Goal: Transaction & Acquisition: Register for event/course

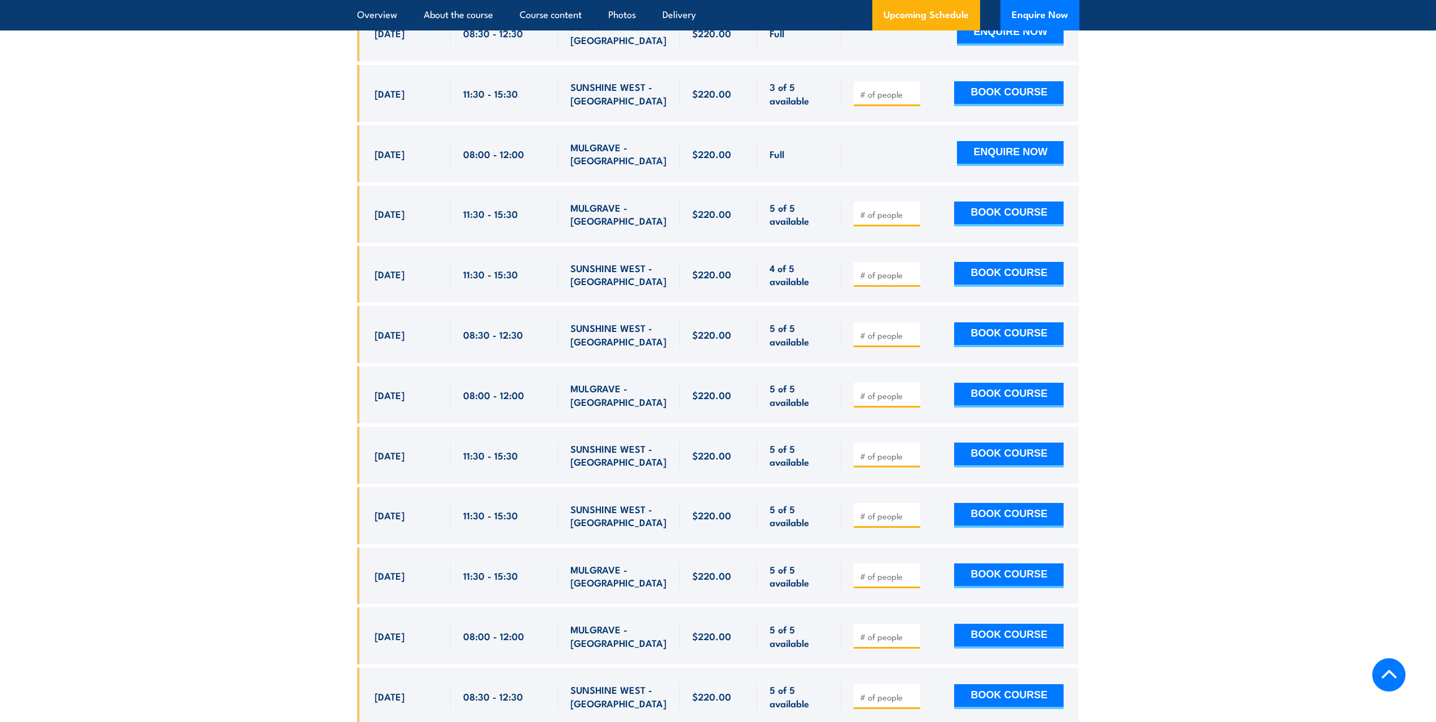
scroll to position [2539, 0]
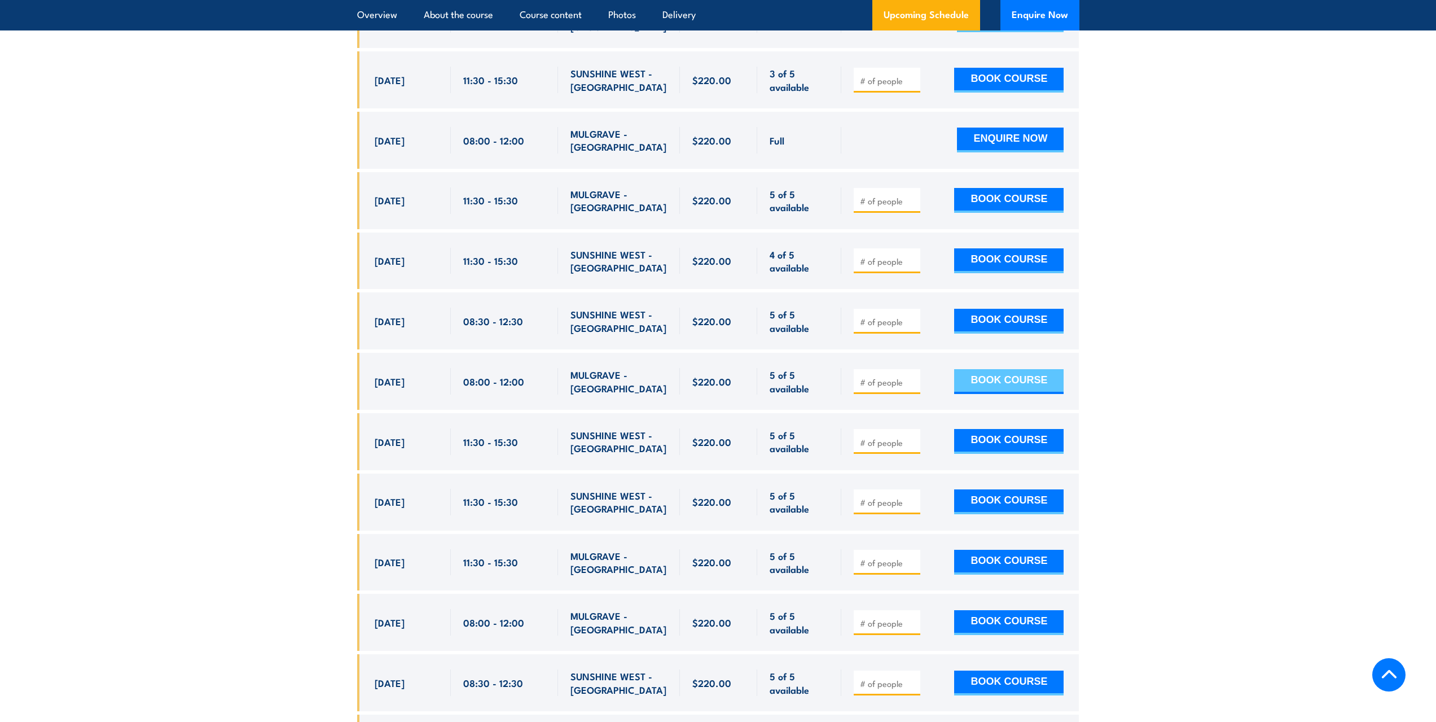
click at [1001, 369] on button "BOOK COURSE" at bounding box center [1008, 381] width 109 height 25
type input "2"
click at [1006, 369] on button "BOOK COURSE" at bounding box center [1008, 381] width 109 height 25
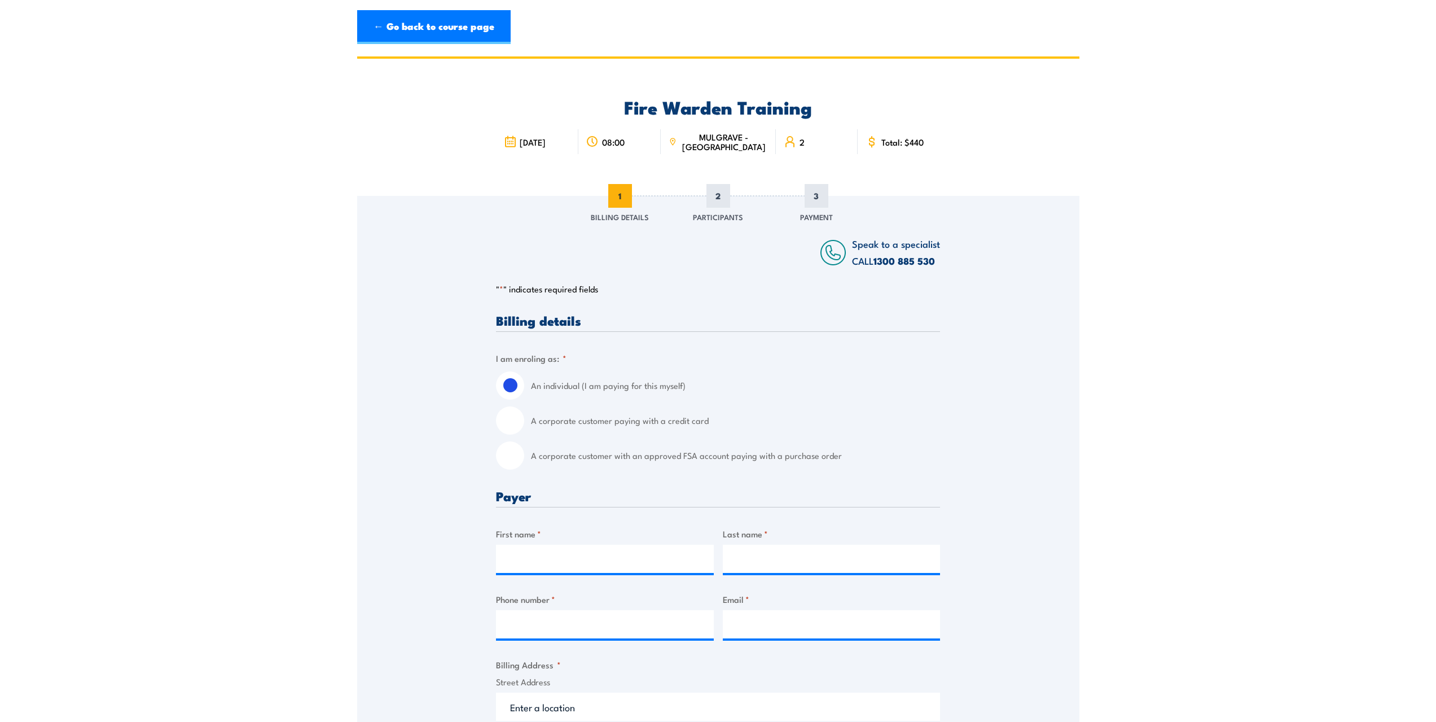
click at [513, 417] on input "A corporate customer paying with a credit card" at bounding box center [510, 420] width 28 height 28
radio input "true"
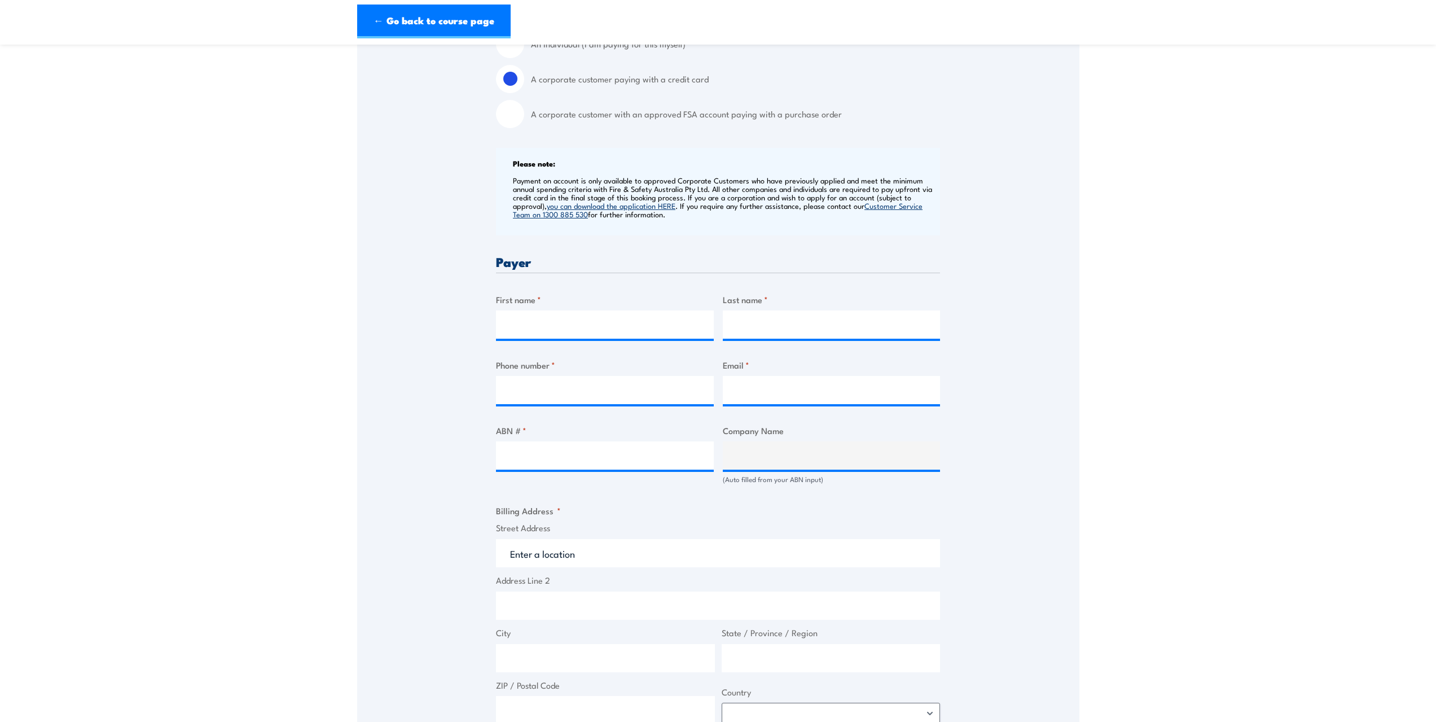
scroll to position [395, 0]
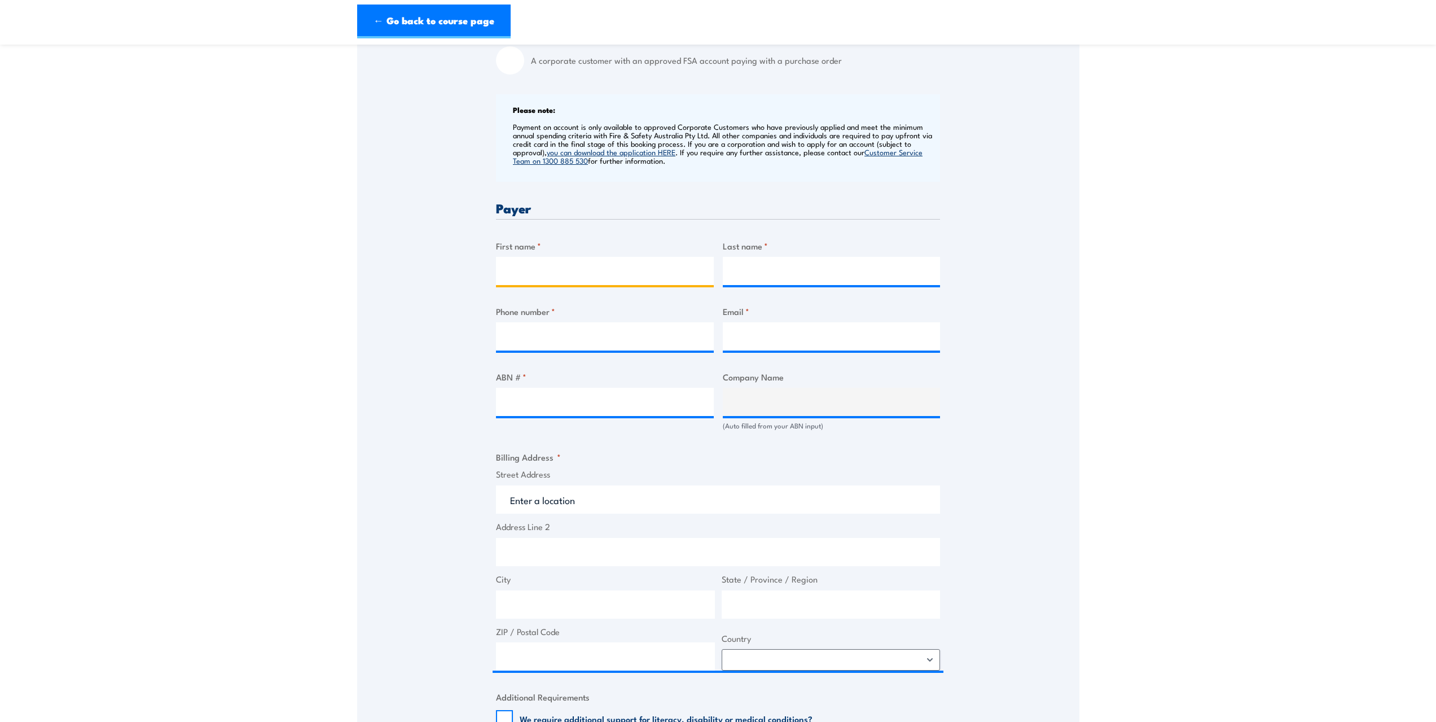
click at [511, 268] on input "First name *" at bounding box center [605, 271] width 218 height 28
type input "[PERSON_NAME]"
click at [741, 272] on input "Last name *" at bounding box center [832, 271] width 218 height 28
type input "Boddington"
click at [525, 333] on input "Phone number *" at bounding box center [605, 336] width 218 height 28
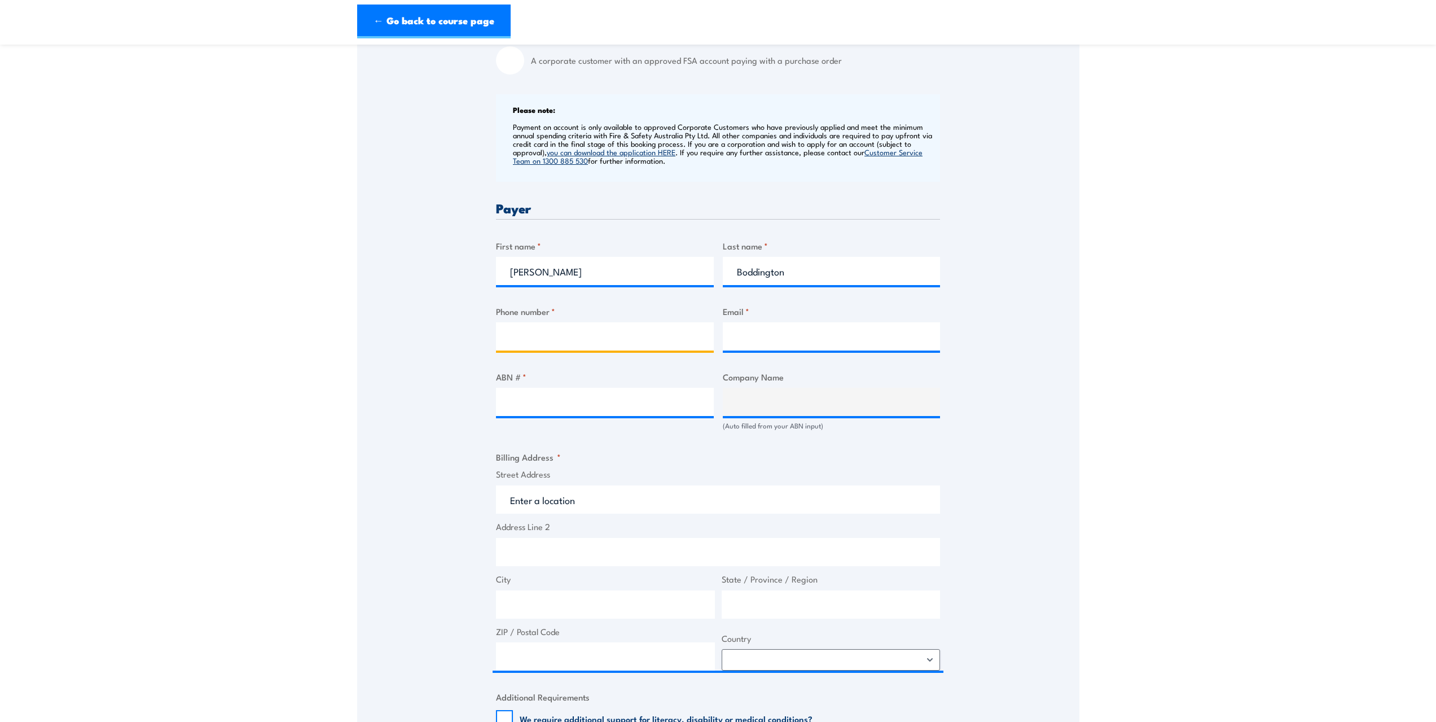
type input "0296700401"
type input "[PERSON_NAME][EMAIL_ADDRESS][DOMAIN_NAME]"
click at [521, 402] on input "ABN # *" at bounding box center [605, 402] width 218 height 28
type input "61098176991"
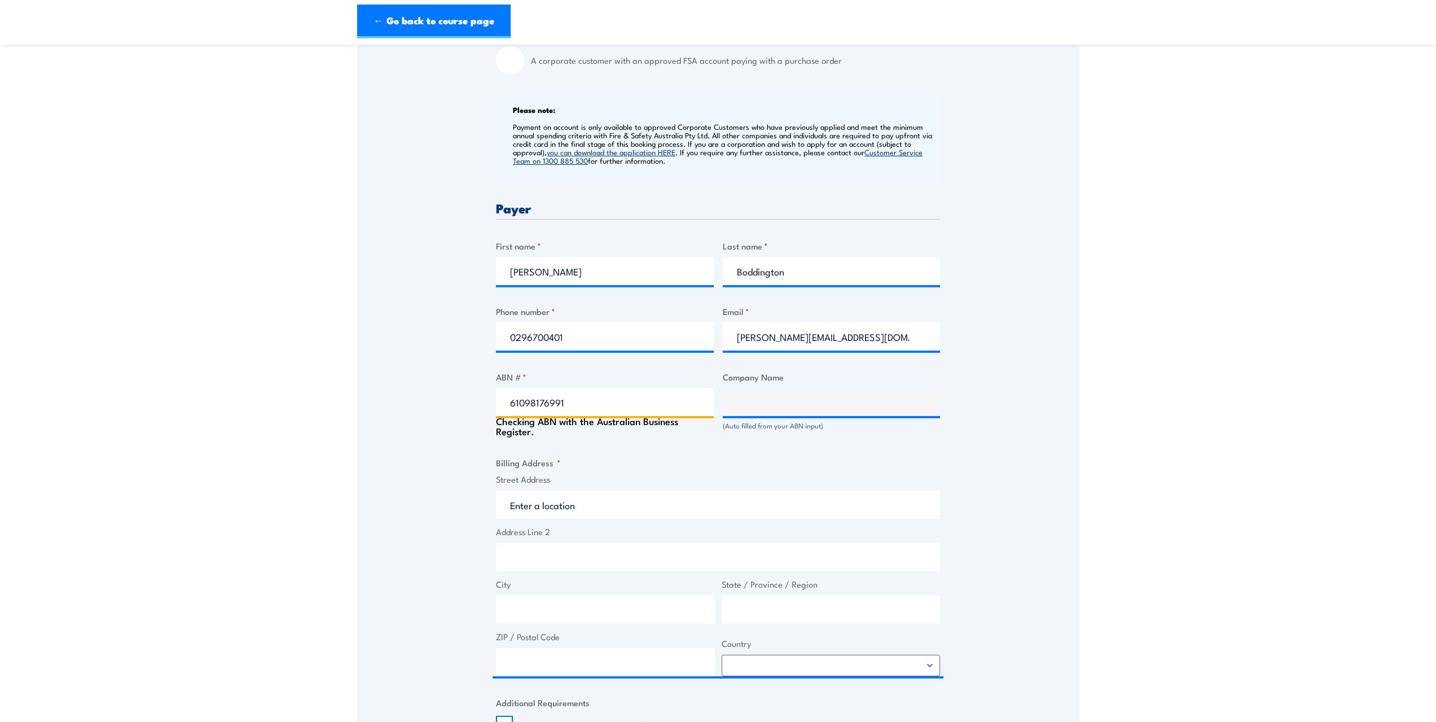
type input "EHI AUSTRALIA PTY LTD"
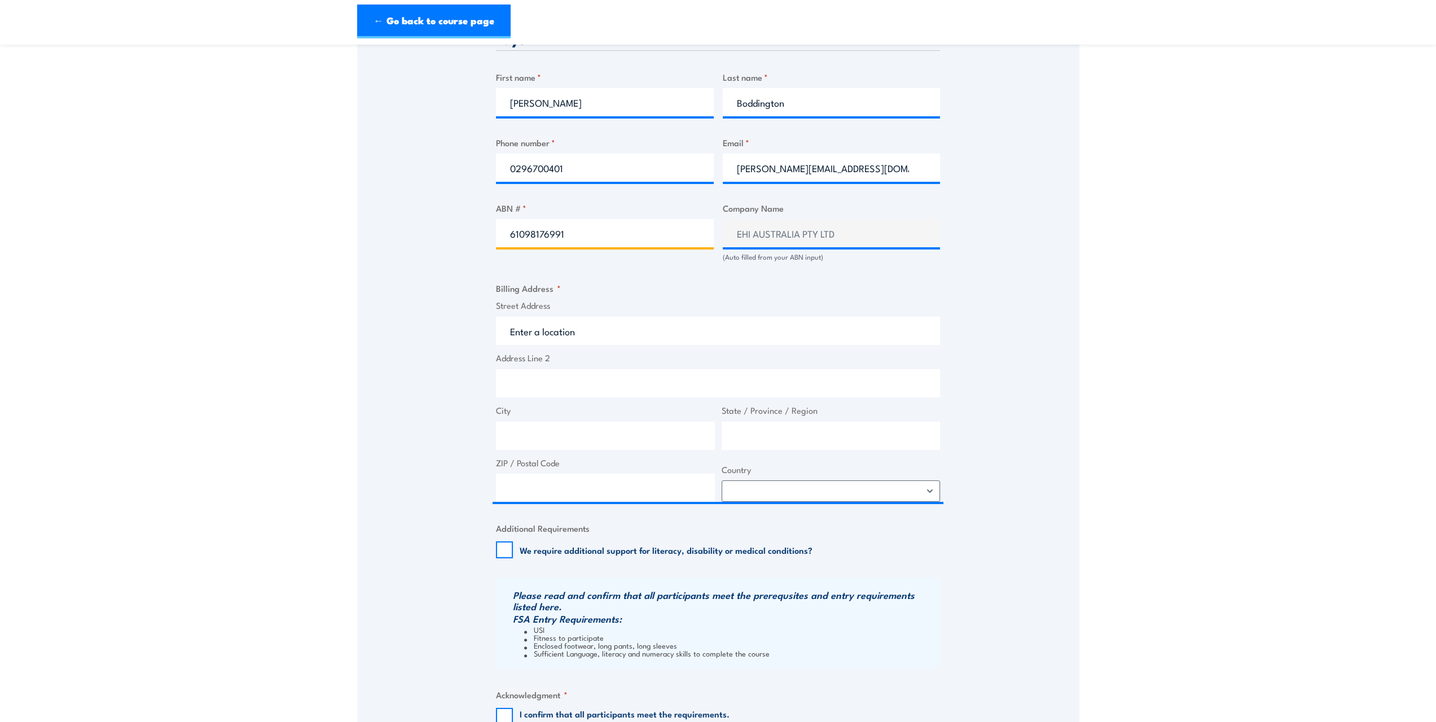
scroll to position [564, 0]
type input "61098176991"
click at [535, 331] on input "Street Address" at bounding box center [718, 330] width 444 height 28
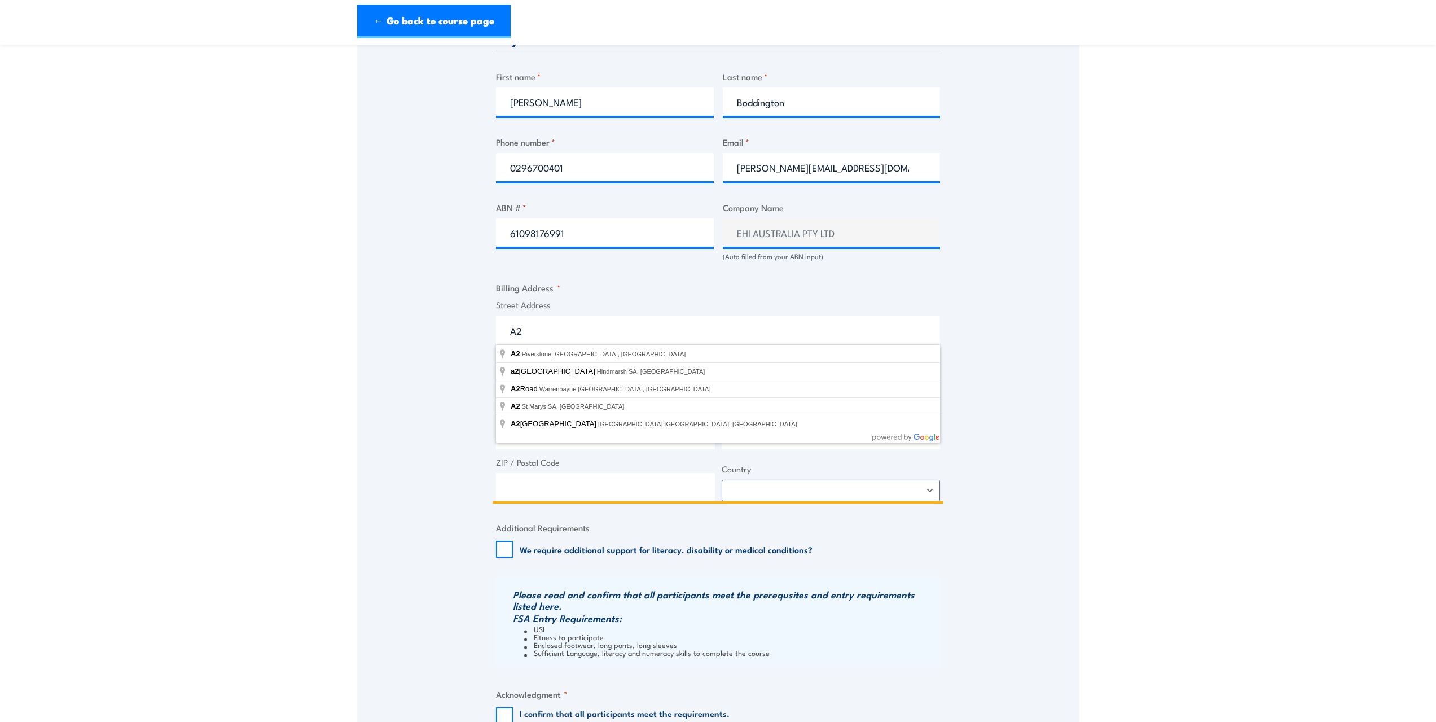
type input "A"
type input "[STREET_ADDRESS]"
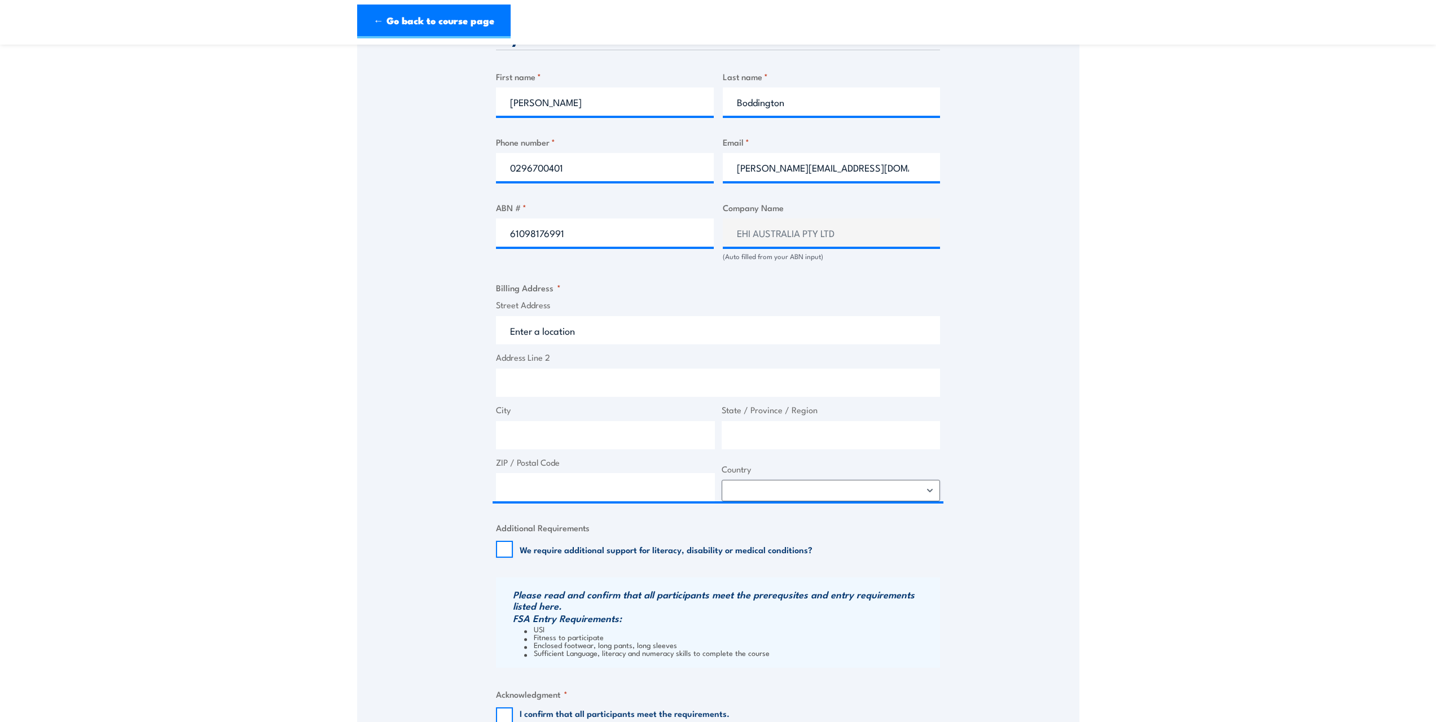
type input "Templar Rd"
type input "[GEOGRAPHIC_DATA]"
type input "2759"
select select "[GEOGRAPHIC_DATA]"
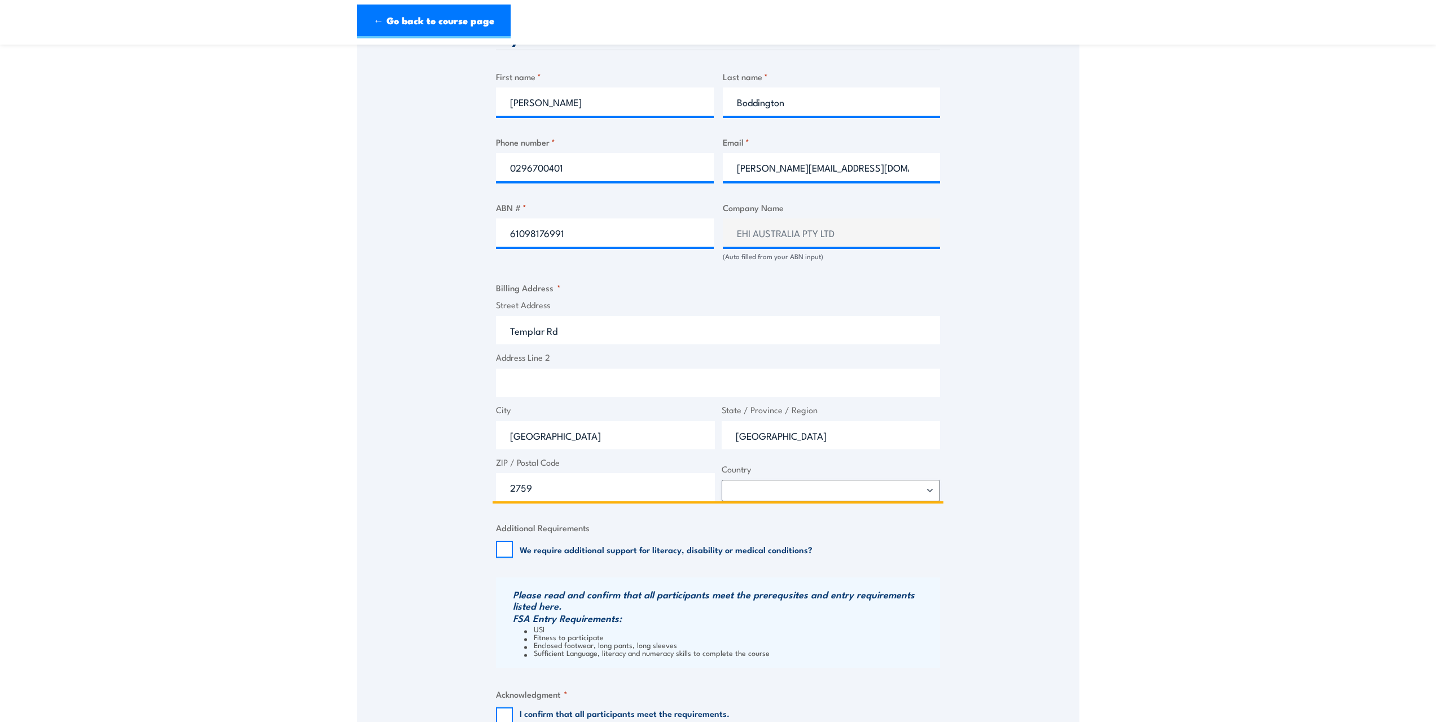
click at [509, 329] on input "Templar Rd" at bounding box center [718, 330] width 444 height 28
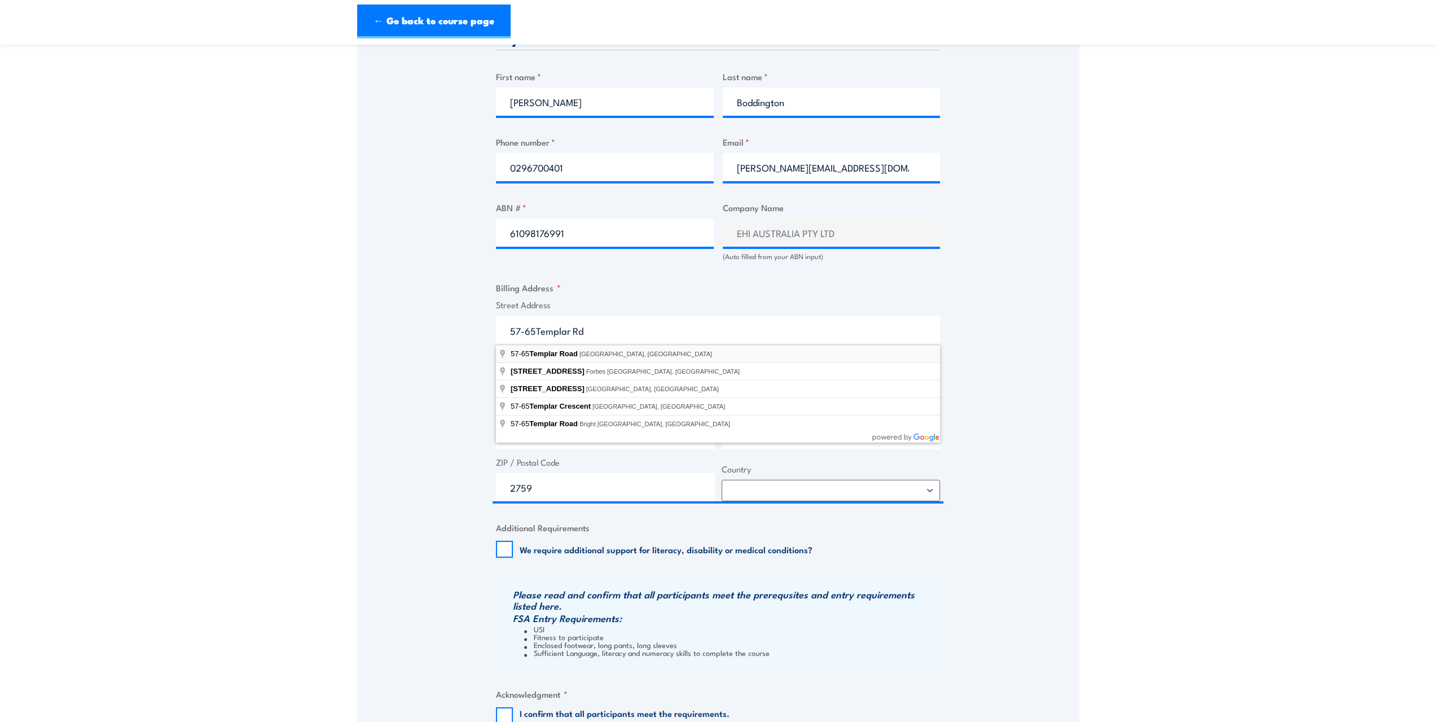
type input "[STREET_ADDRESS]"
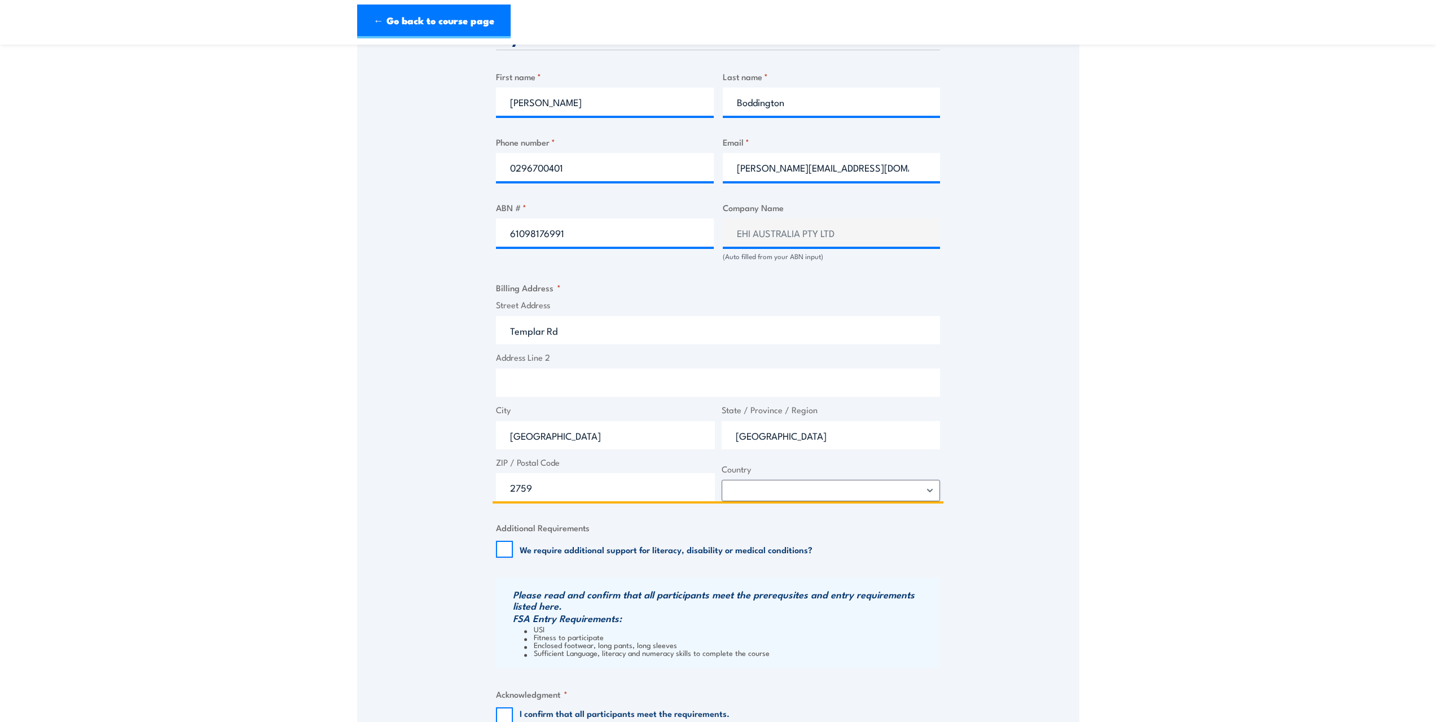
click at [508, 328] on input "Templar Rd" at bounding box center [718, 330] width 444 height 28
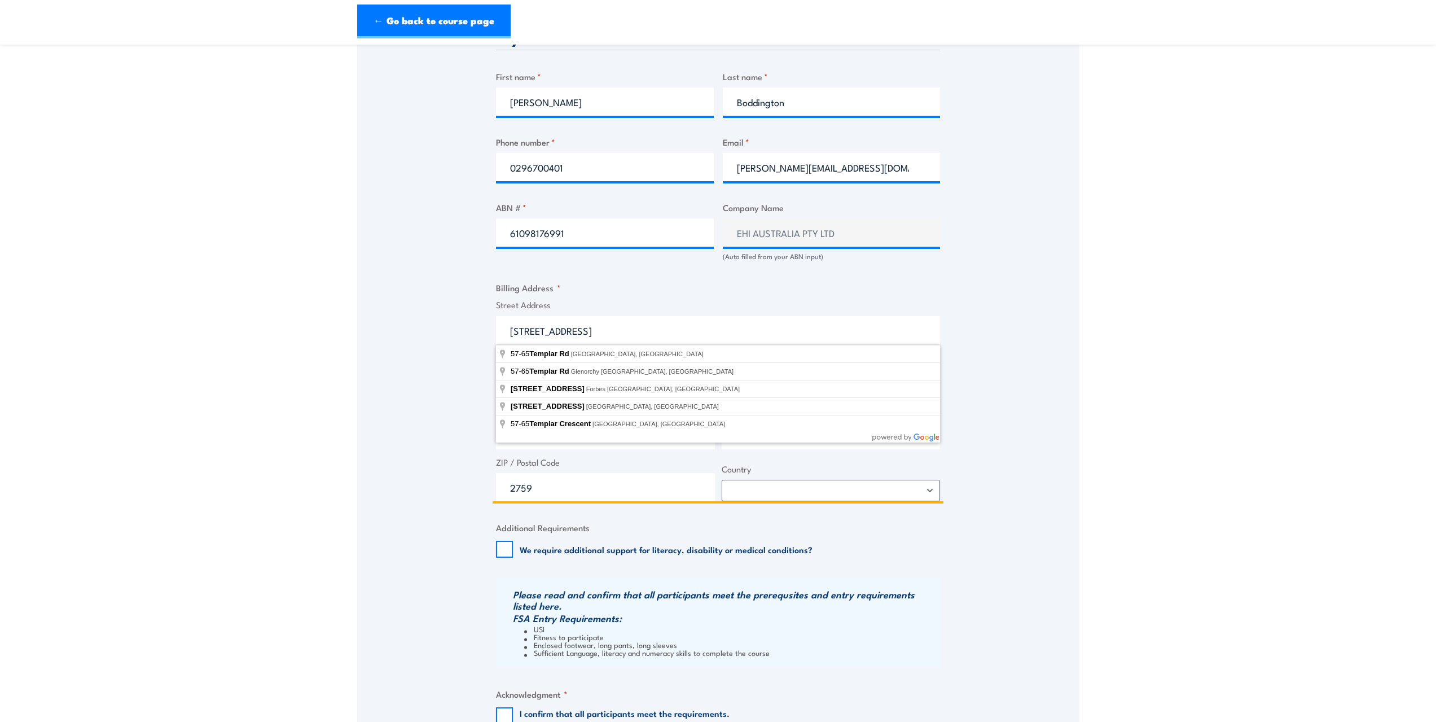
type input "[STREET_ADDRESS]"
click at [985, 419] on div "Speak to a specialist CALL [PHONE_NUMBER] CALL [PHONE_NUMBER] " * " indicates r…" at bounding box center [718, 218] width 722 height 1173
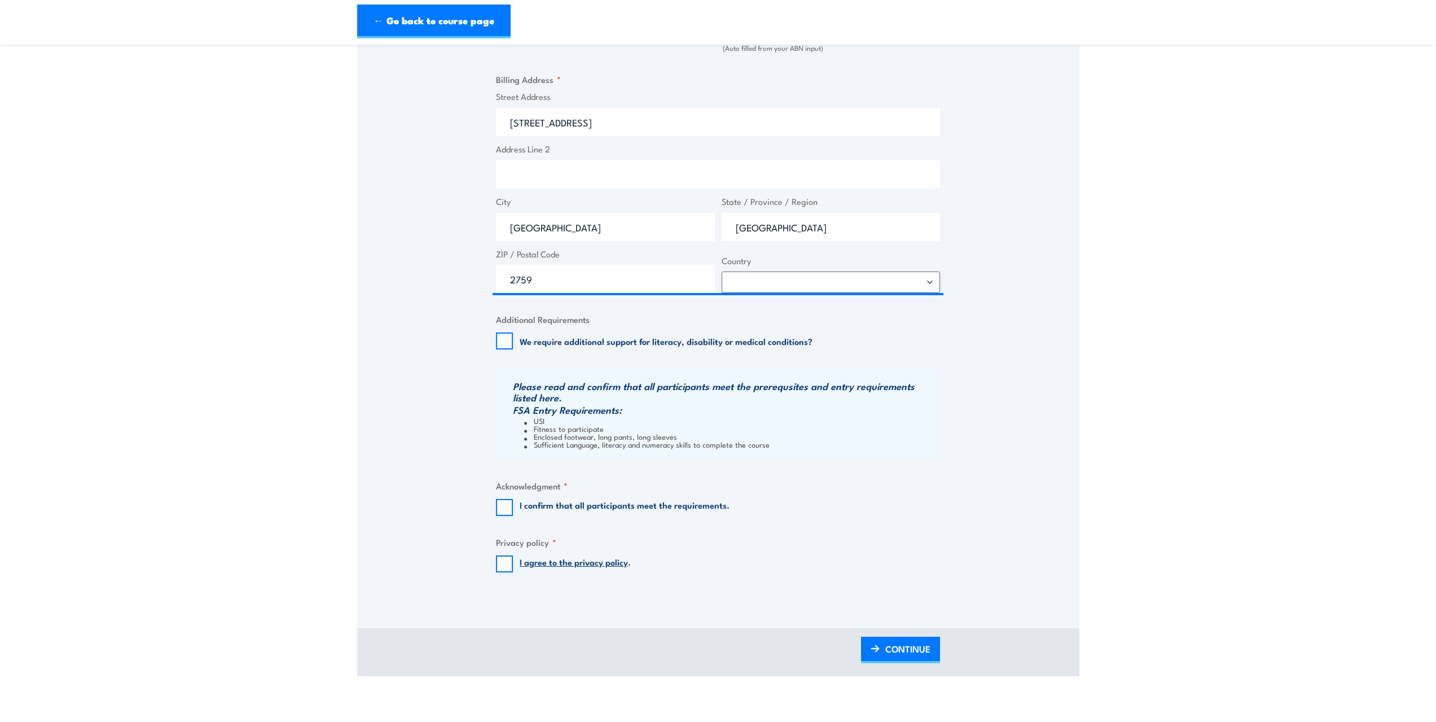
scroll to position [903, 0]
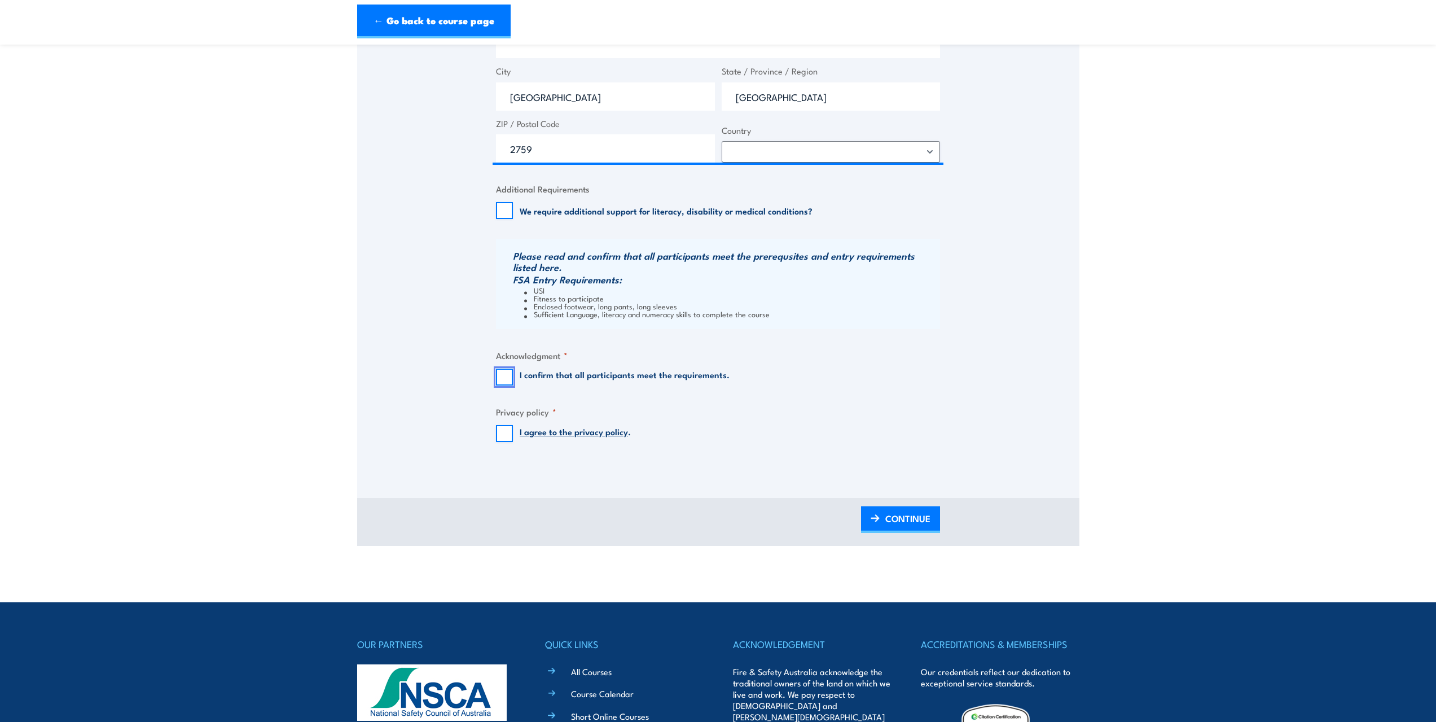
click at [508, 376] on input "I confirm that all participants meet the requirements." at bounding box center [504, 376] width 17 height 17
checkbox input "true"
click at [504, 432] on input "I agree to the privacy policy ." at bounding box center [504, 433] width 17 height 17
checkbox input "true"
click at [914, 517] on span "CONTINUE" at bounding box center [907, 518] width 45 height 30
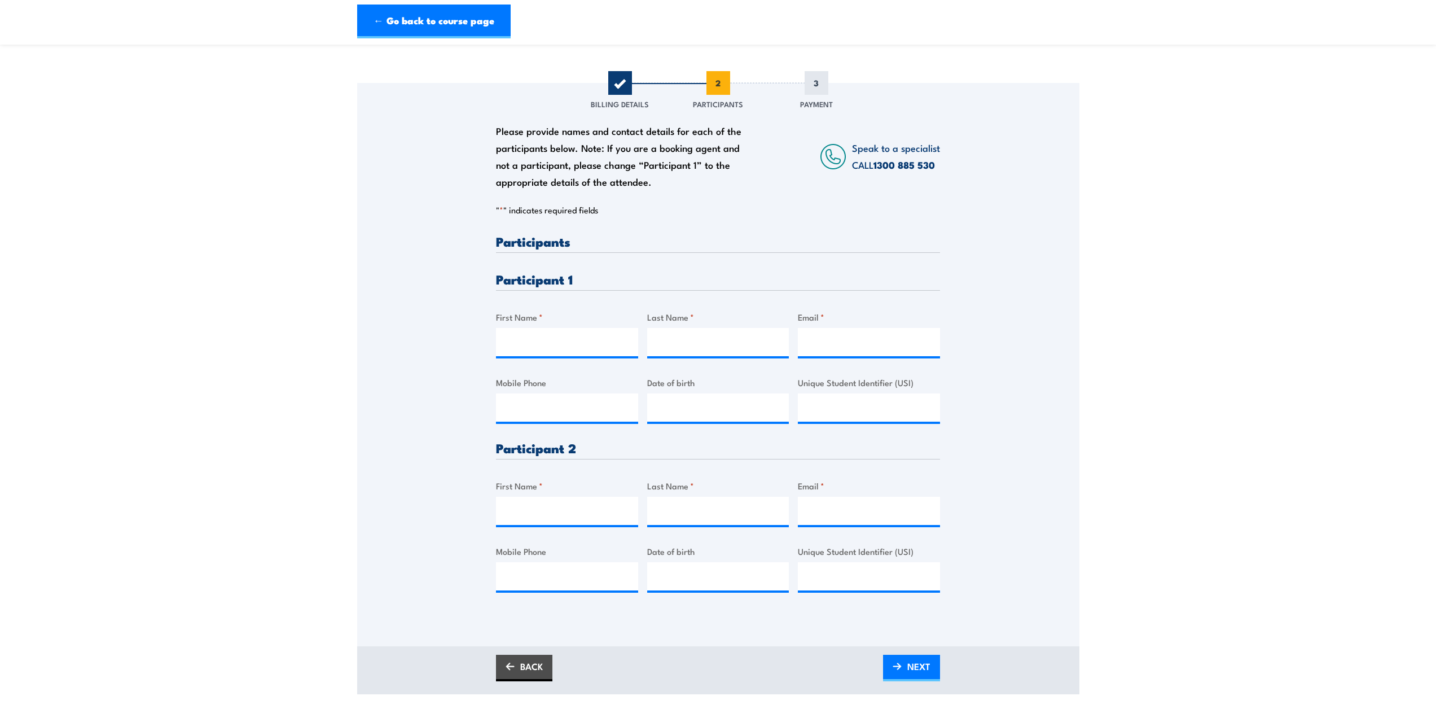
scroll to position [169, 0]
